Goal: Information Seeking & Learning: Check status

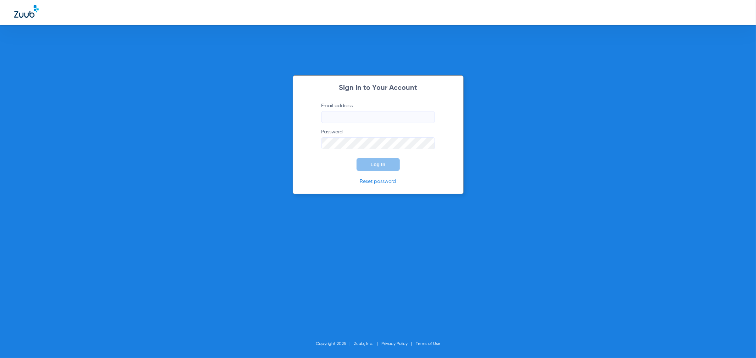
type input "[PERSON_NAME][EMAIL_ADDRESS][DOMAIN_NAME]"
click at [379, 165] on span "Log In" at bounding box center [377, 165] width 15 height 6
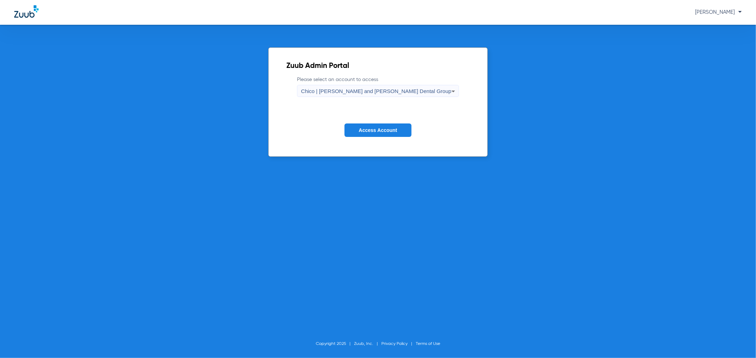
click at [374, 128] on span "Access Account" at bounding box center [377, 131] width 38 height 6
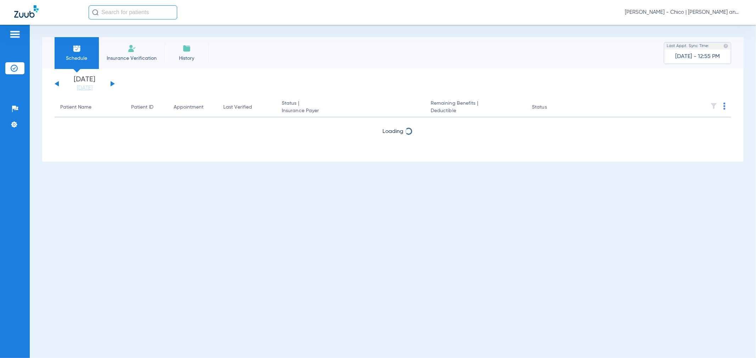
click at [132, 11] on input "text" at bounding box center [133, 12] width 89 height 14
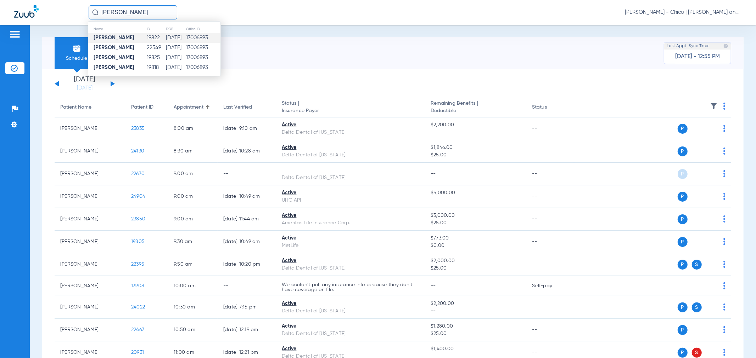
type input "[PERSON_NAME]"
click at [126, 36] on strong "[PERSON_NAME]" at bounding box center [114, 37] width 41 height 5
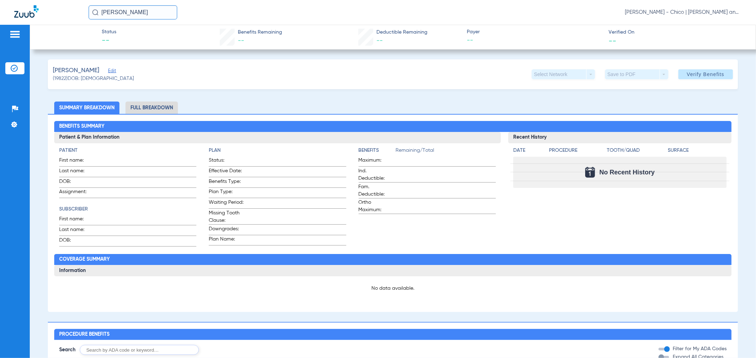
click at [149, 10] on input "[PERSON_NAME]" at bounding box center [133, 12] width 89 height 14
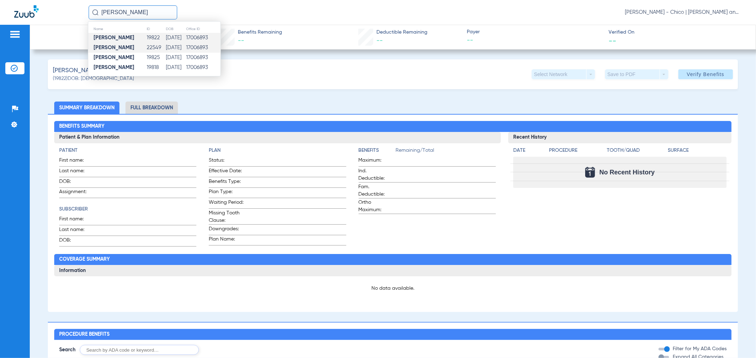
click at [165, 46] on td "[DATE]" at bounding box center [175, 48] width 21 height 10
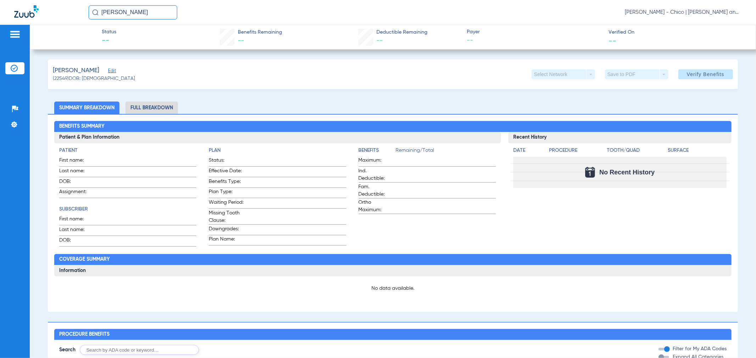
click at [141, 9] on input "[PERSON_NAME]" at bounding box center [133, 12] width 89 height 14
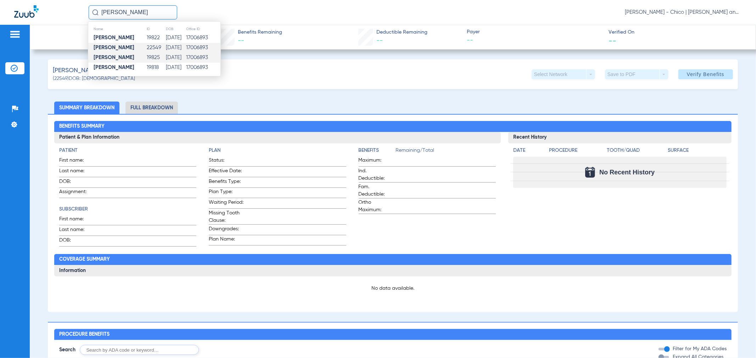
click at [153, 58] on td "19825" at bounding box center [155, 58] width 19 height 10
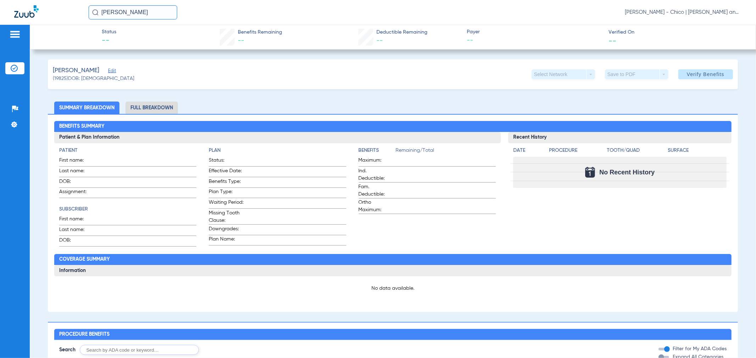
click at [160, 15] on input "[PERSON_NAME]" at bounding box center [133, 12] width 89 height 14
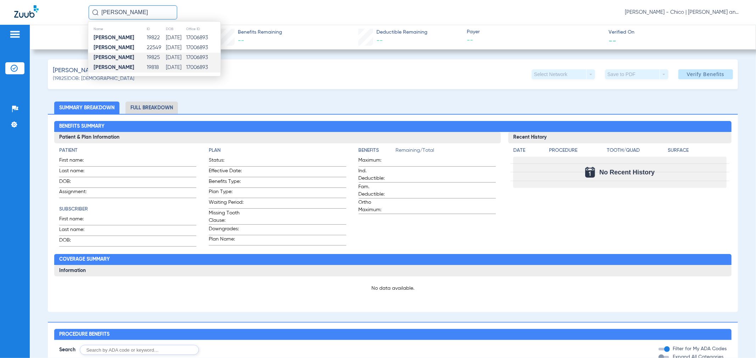
click at [172, 67] on td "[DATE]" at bounding box center [175, 68] width 21 height 10
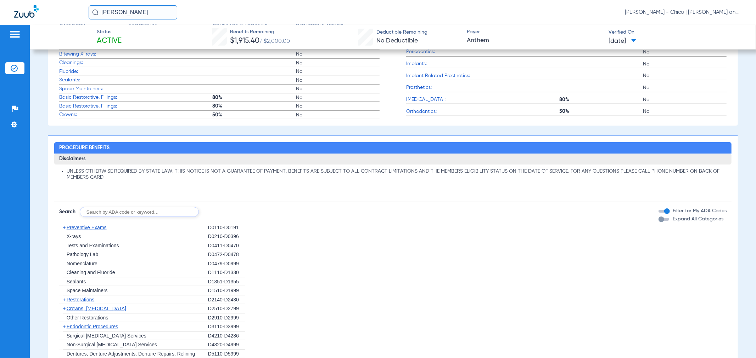
scroll to position [354, 0]
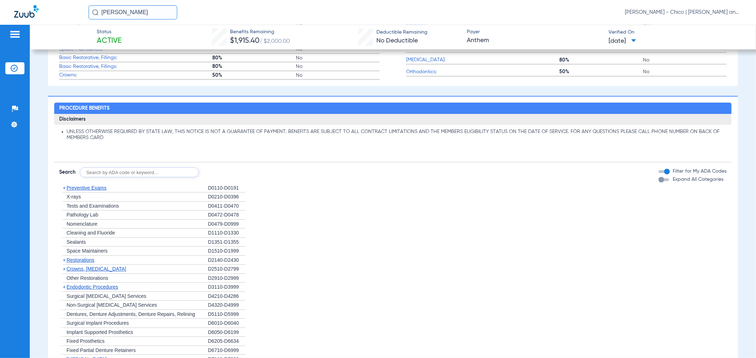
click at [129, 216] on div "+ Pathology Lab" at bounding box center [133, 215] width 149 height 9
click at [127, 220] on div "+ Pathology Lab" at bounding box center [133, 215] width 149 height 9
click at [132, 134] on div "UNLESS OTHERWISE REQUIRED BY STATE LAW, THIS NOTICE IS NOT A GUARANTEE OF PAYME…" at bounding box center [392, 140] width 677 height 30
click at [130, 136] on li "UNLESS OTHERWISE REQUIRED BY STATE LAW, THIS NOTICE IS NOT A GUARANTEE OF PAYME…" at bounding box center [397, 135] width 660 height 12
click at [128, 141] on li "UNLESS OTHERWISE REQUIRED BY STATE LAW, THIS NOTICE IS NOT A GUARANTEE OF PAYME…" at bounding box center [397, 135] width 660 height 12
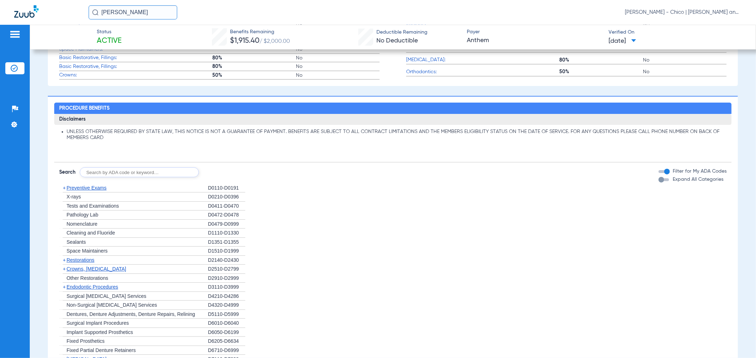
click at [96, 137] on li "UNLESS OTHERWISE REQUIRED BY STATE LAW, THIS NOTICE IS NOT A GUARANTEE OF PAYME…" at bounding box center [397, 135] width 660 height 12
click at [104, 199] on div "+ X-rays" at bounding box center [133, 197] width 149 height 9
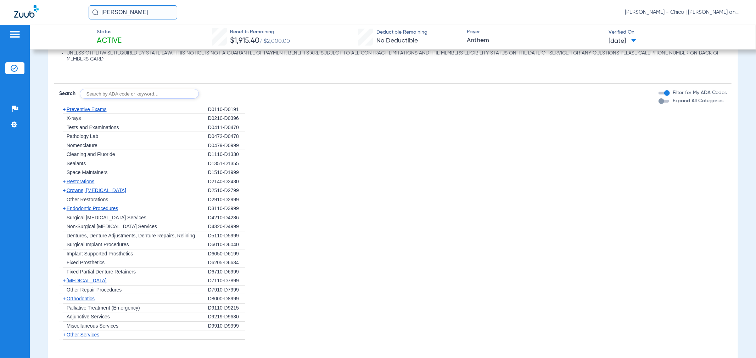
click at [108, 268] on div "+ Fixed Prosthetics" at bounding box center [133, 263] width 149 height 9
click at [103, 248] on span "Surgical Implant Procedures" at bounding box center [98, 245] width 62 height 6
click at [124, 98] on input "text" at bounding box center [139, 94] width 119 height 10
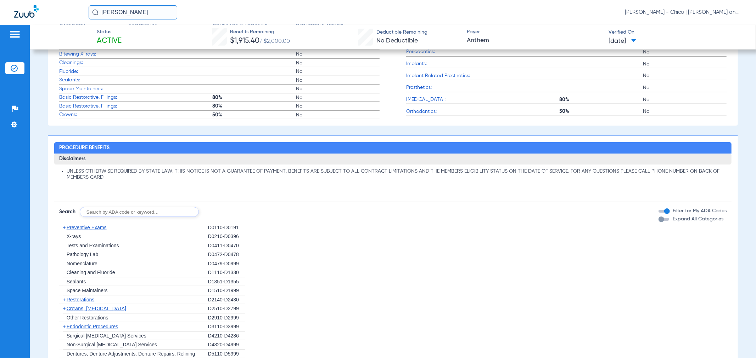
scroll to position [354, 0]
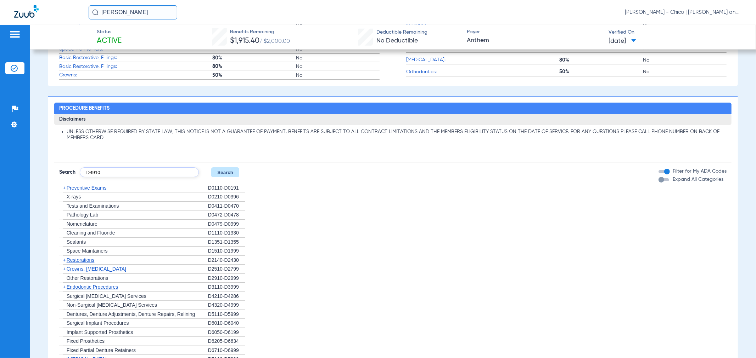
type input "D4910"
click at [223, 177] on button "Search" at bounding box center [225, 173] width 28 height 10
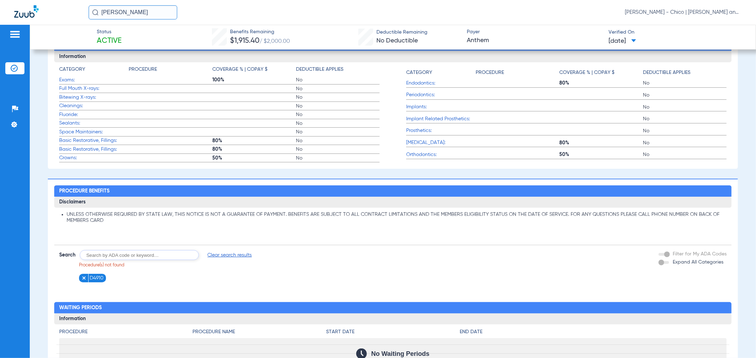
scroll to position [180, 0]
